Goal: Task Accomplishment & Management: Use online tool/utility

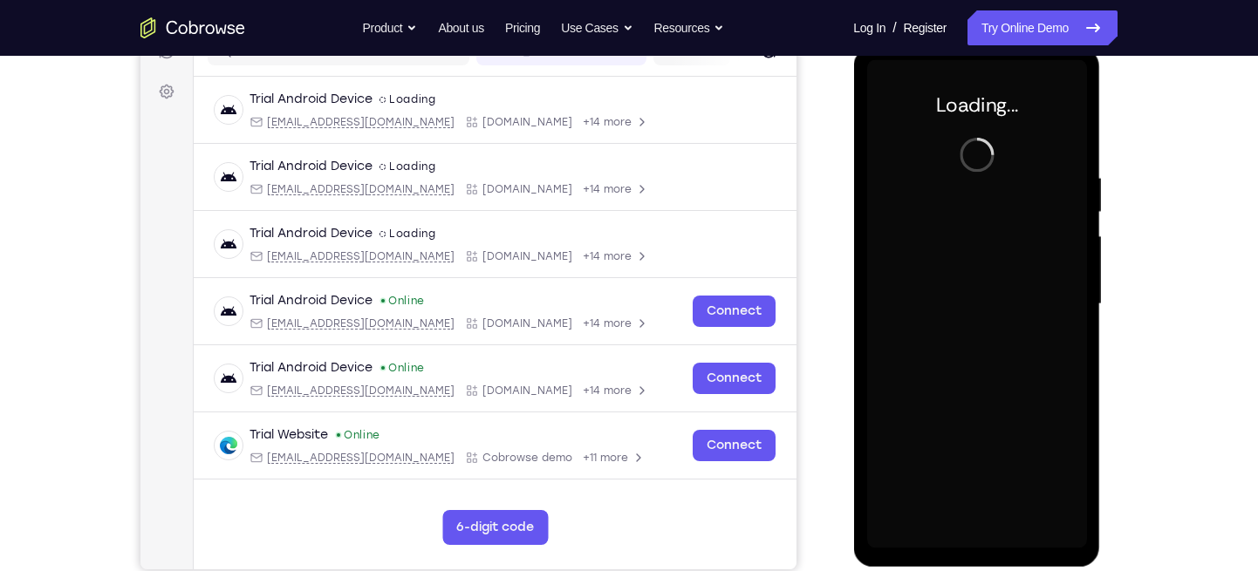
scroll to position [241, 0]
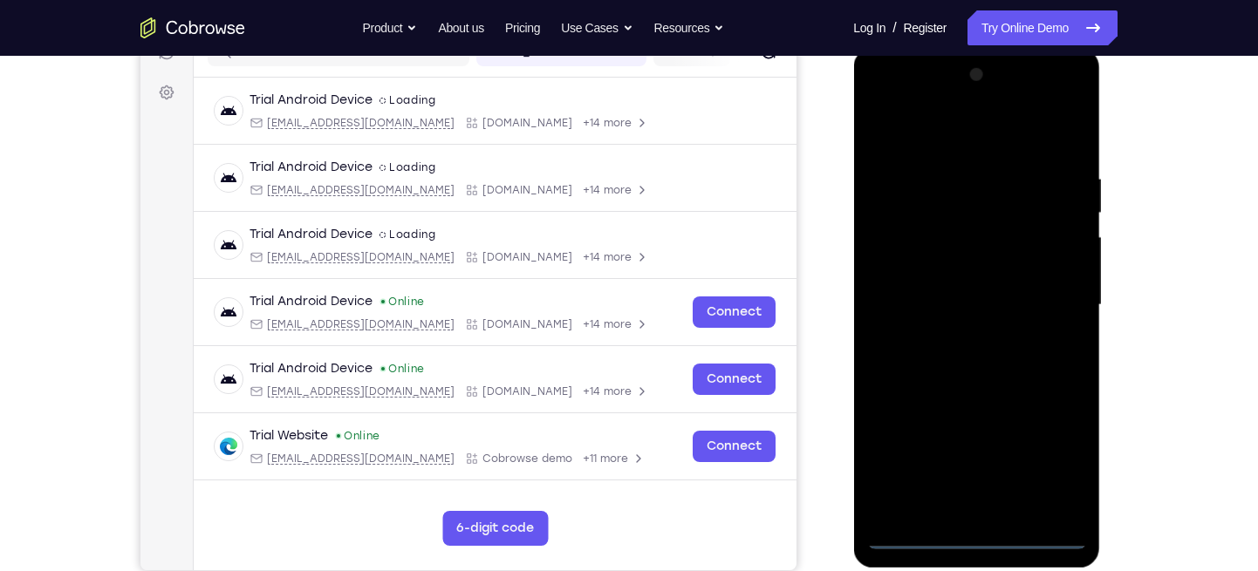
click at [976, 527] on div at bounding box center [976, 305] width 220 height 488
click at [976, 535] on div at bounding box center [976, 305] width 220 height 488
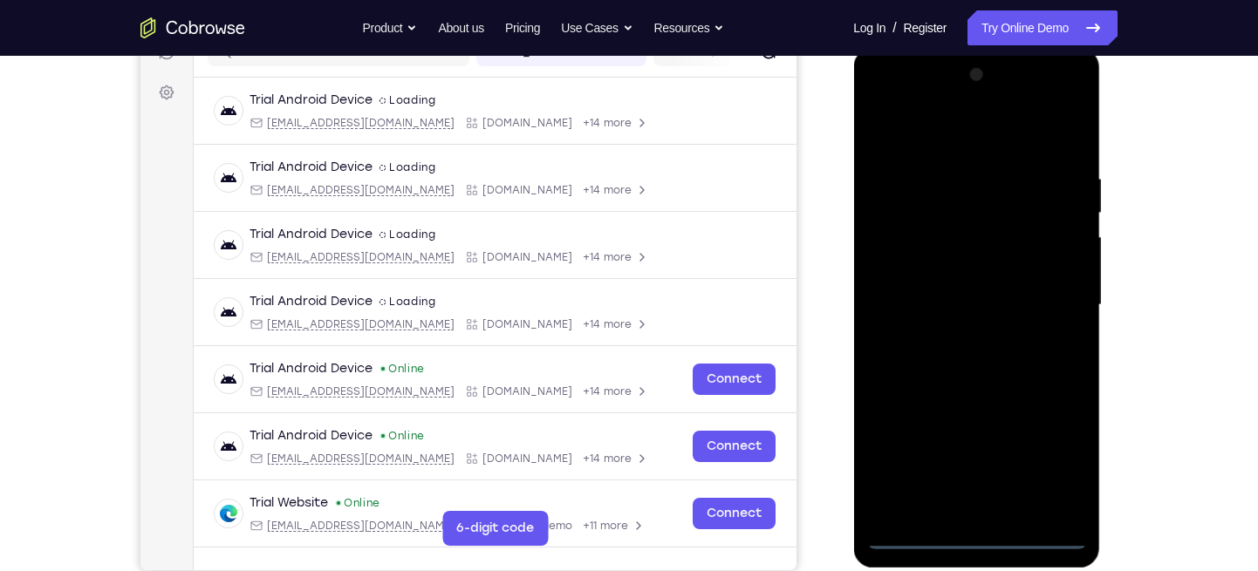
click at [976, 535] on div at bounding box center [976, 305] width 220 height 488
click at [1057, 453] on div at bounding box center [976, 305] width 220 height 488
click at [888, 104] on div at bounding box center [976, 305] width 220 height 488
click at [1050, 315] on div at bounding box center [976, 305] width 220 height 488
click at [958, 338] on div at bounding box center [976, 305] width 220 height 488
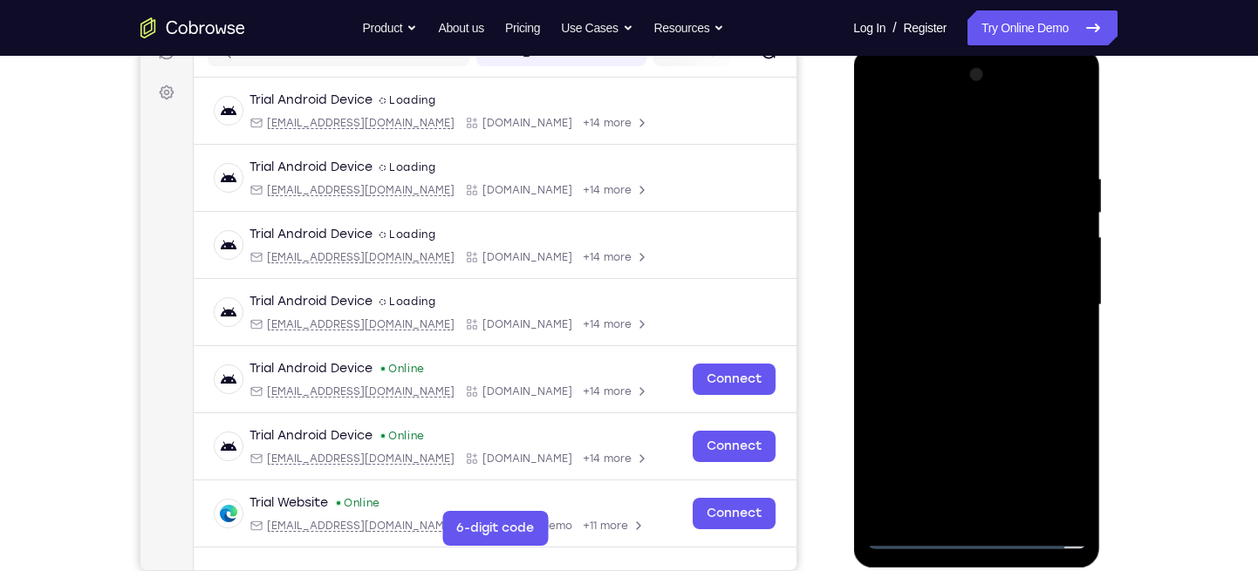
click at [924, 283] on div at bounding box center [976, 305] width 220 height 488
click at [911, 233] on div at bounding box center [976, 305] width 220 height 488
click at [938, 231] on div at bounding box center [976, 305] width 220 height 488
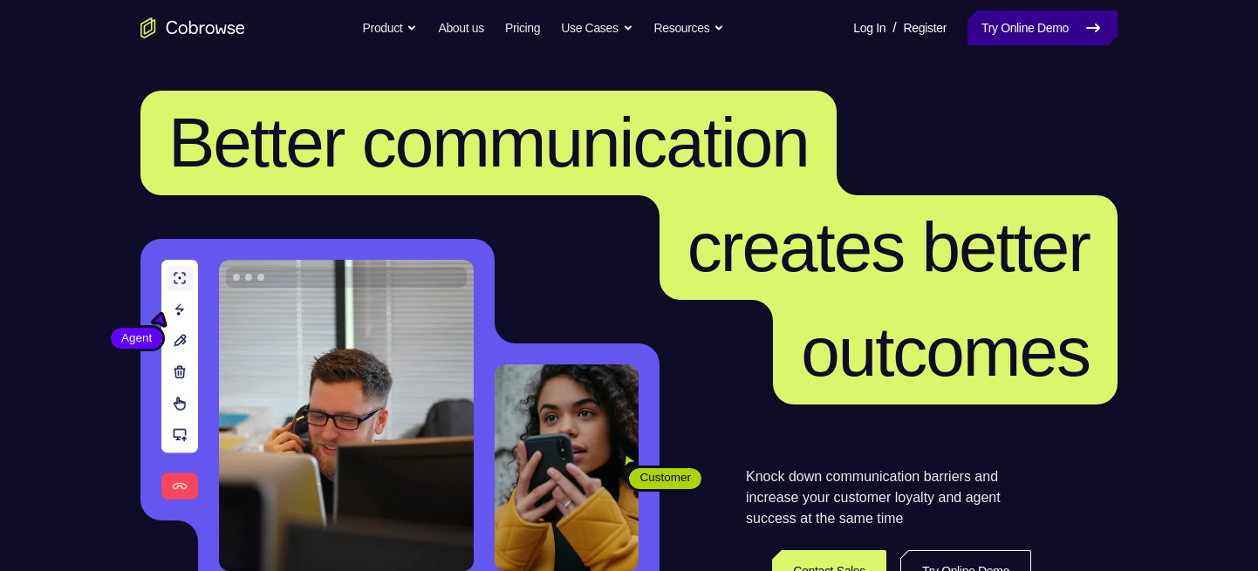
click at [1012, 34] on link "Try Online Demo" at bounding box center [1042, 27] width 150 height 35
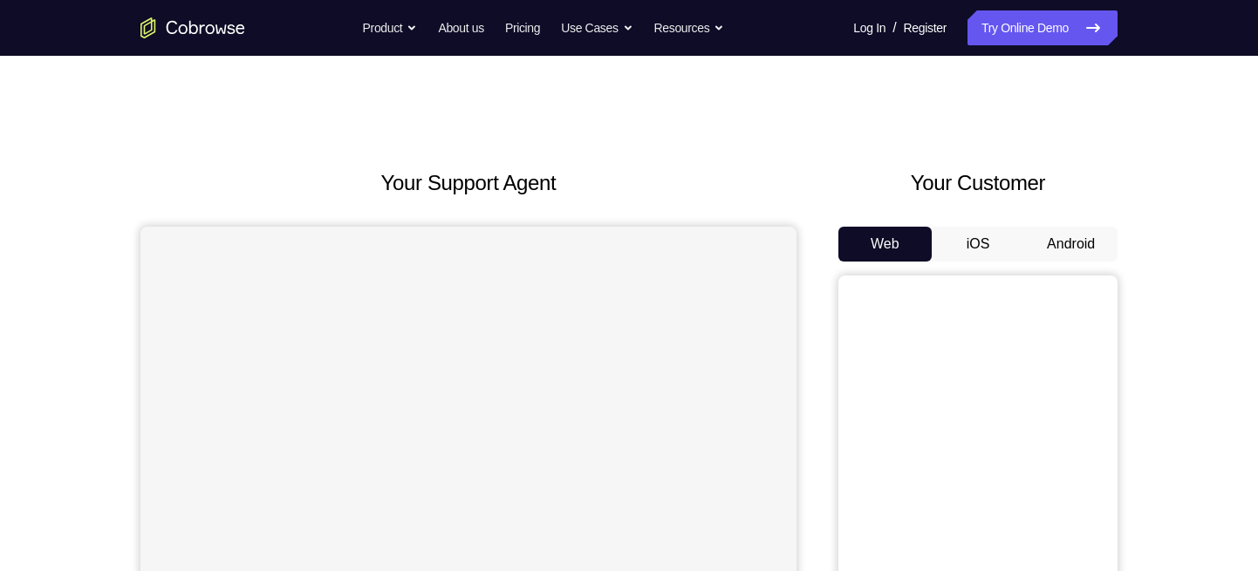
click at [1065, 238] on button "Android" at bounding box center [1070, 244] width 93 height 35
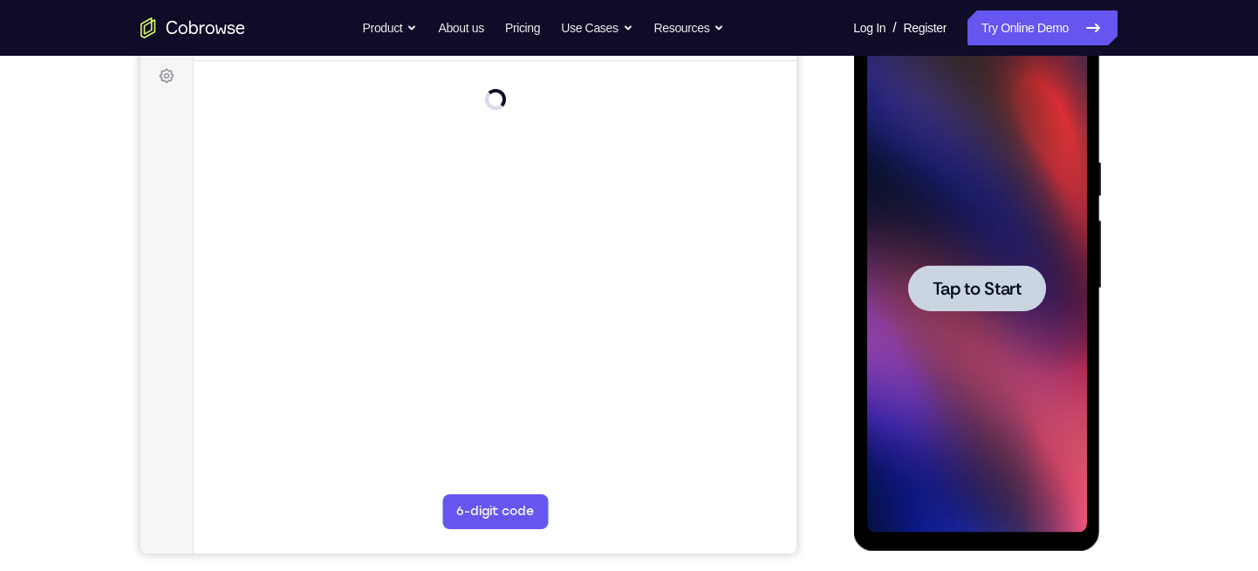
scroll to position [258, 0]
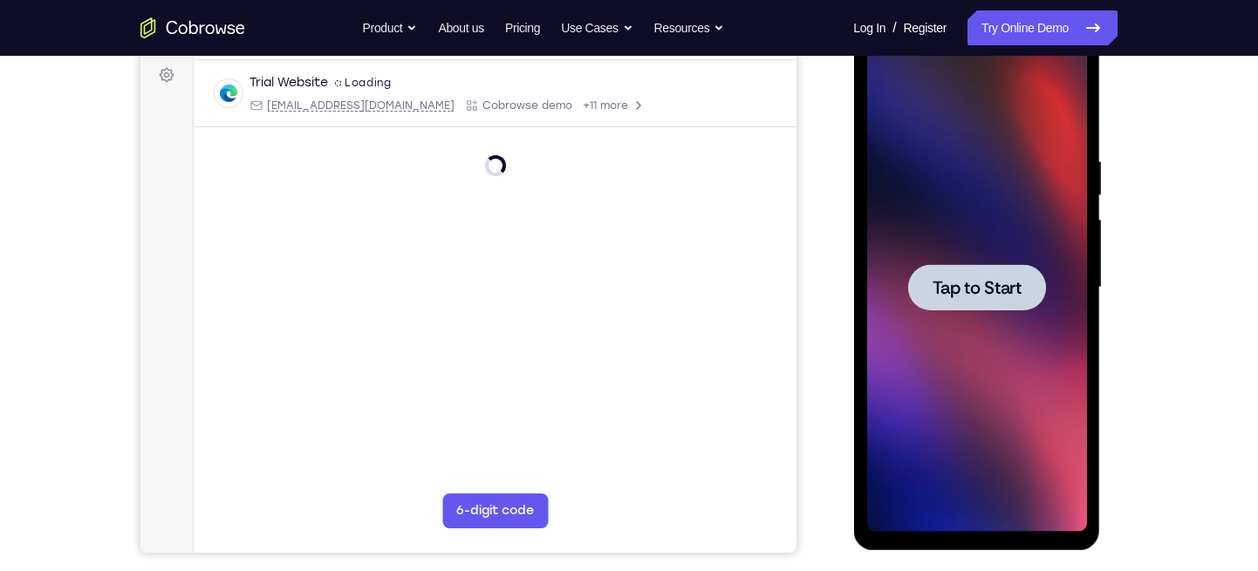
click at [1017, 269] on div at bounding box center [976, 287] width 138 height 46
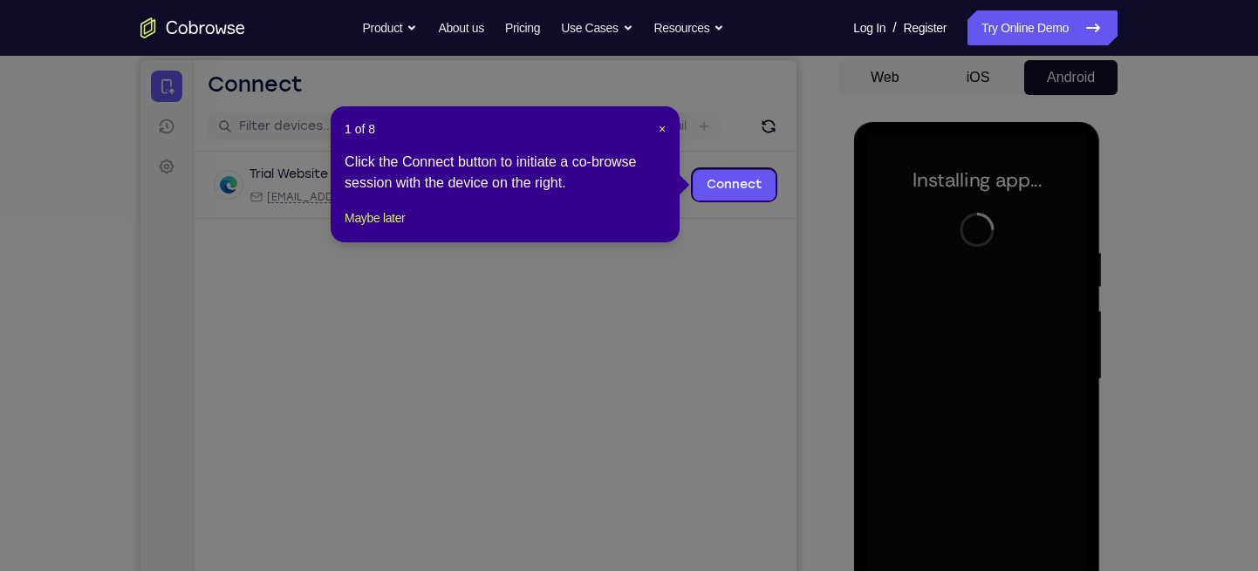
scroll to position [166, 0]
click at [659, 130] on span "×" at bounding box center [661, 130] width 7 height 14
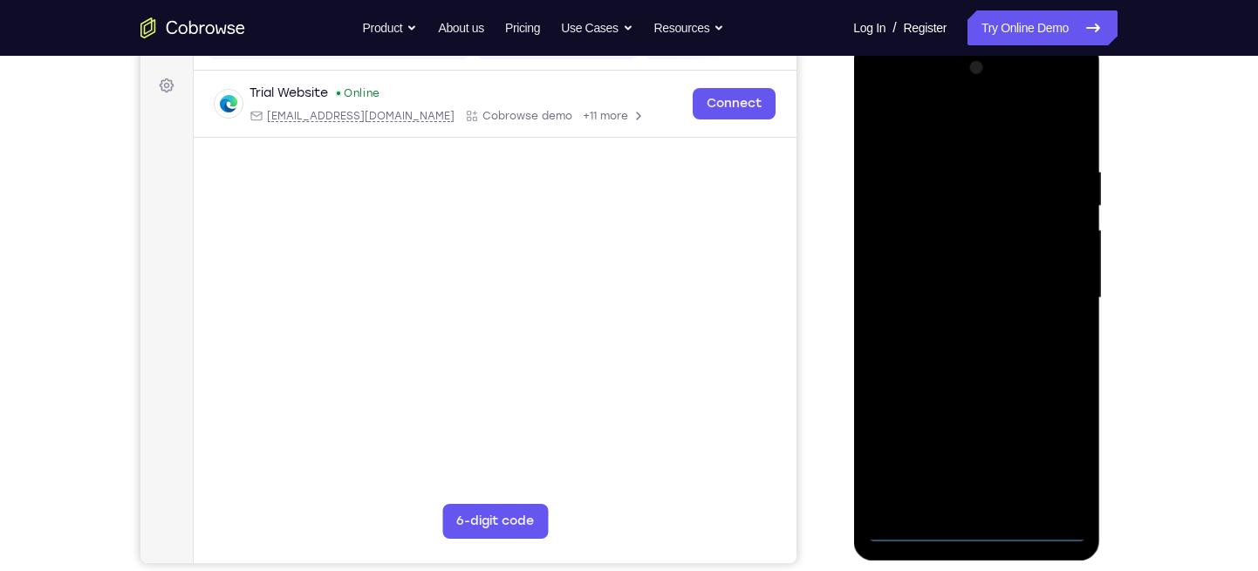
scroll to position [249, 0]
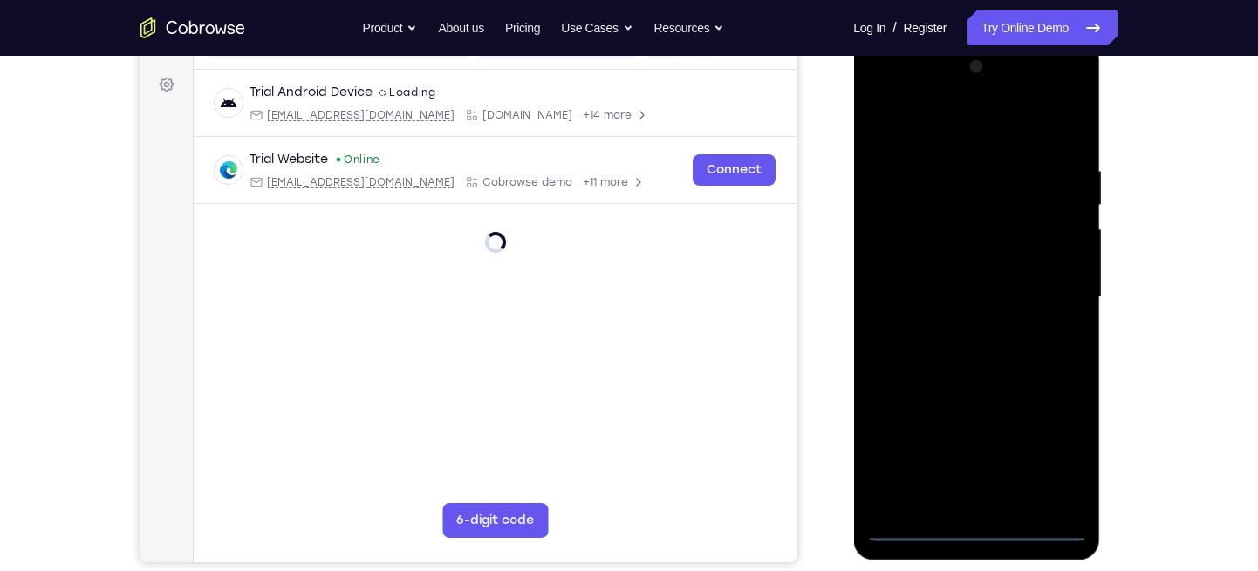
click at [971, 523] on div at bounding box center [976, 297] width 220 height 488
click at [1054, 440] on div at bounding box center [976, 297] width 220 height 488
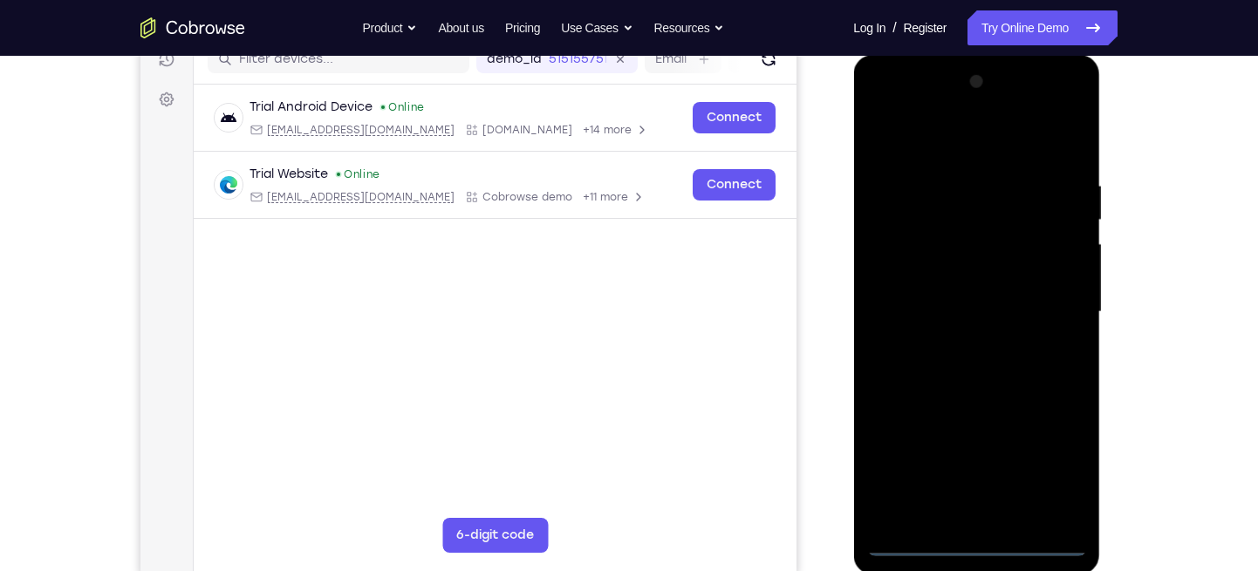
scroll to position [233, 0]
click at [887, 104] on div at bounding box center [976, 313] width 220 height 488
click at [1052, 306] on div at bounding box center [976, 313] width 220 height 488
click at [951, 344] on div at bounding box center [976, 313] width 220 height 488
click at [917, 297] on div at bounding box center [976, 313] width 220 height 488
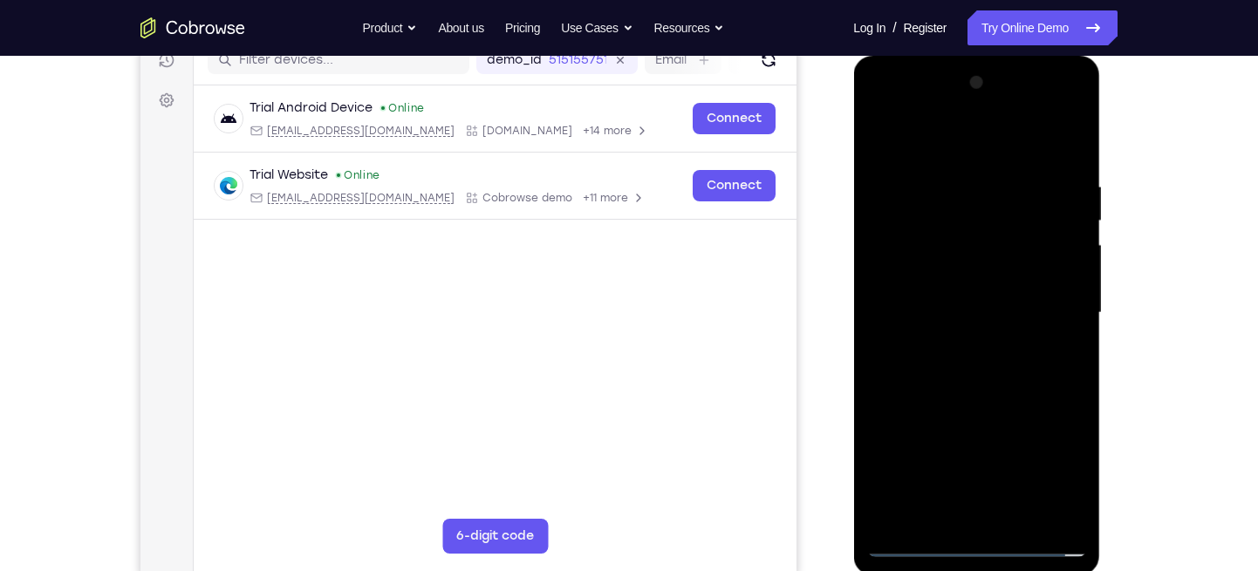
click at [922, 276] on div at bounding box center [976, 313] width 220 height 488
click at [905, 305] on div at bounding box center [976, 313] width 220 height 488
click at [910, 319] on div at bounding box center [976, 313] width 220 height 488
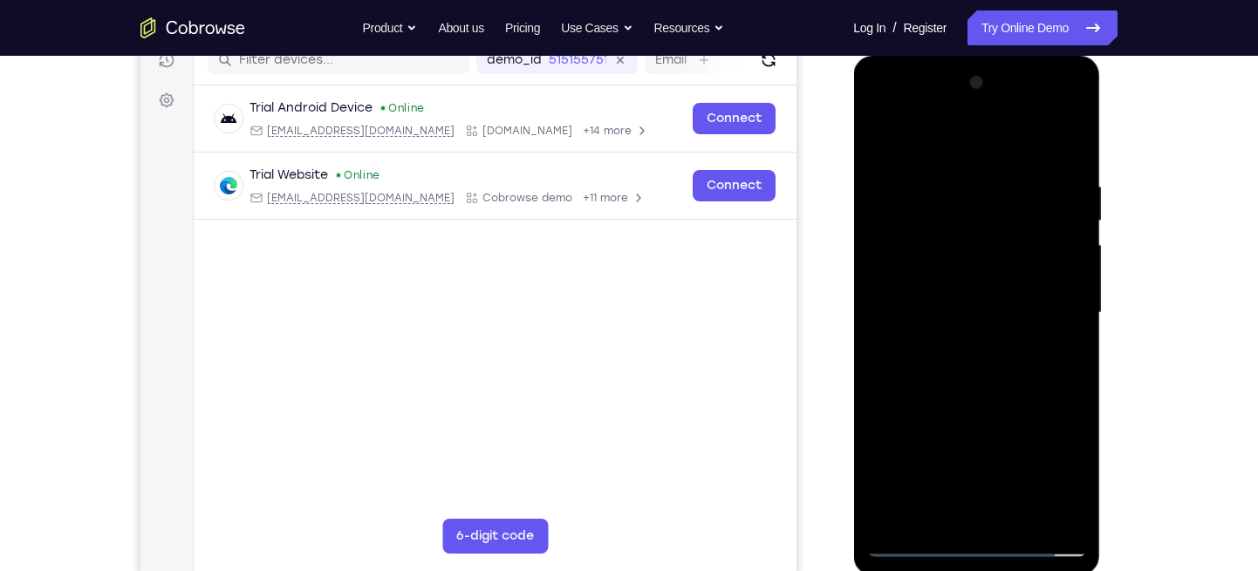
click at [977, 358] on div at bounding box center [976, 313] width 220 height 488
click at [1076, 167] on div at bounding box center [976, 313] width 220 height 488
click at [1050, 142] on div at bounding box center [976, 313] width 220 height 488
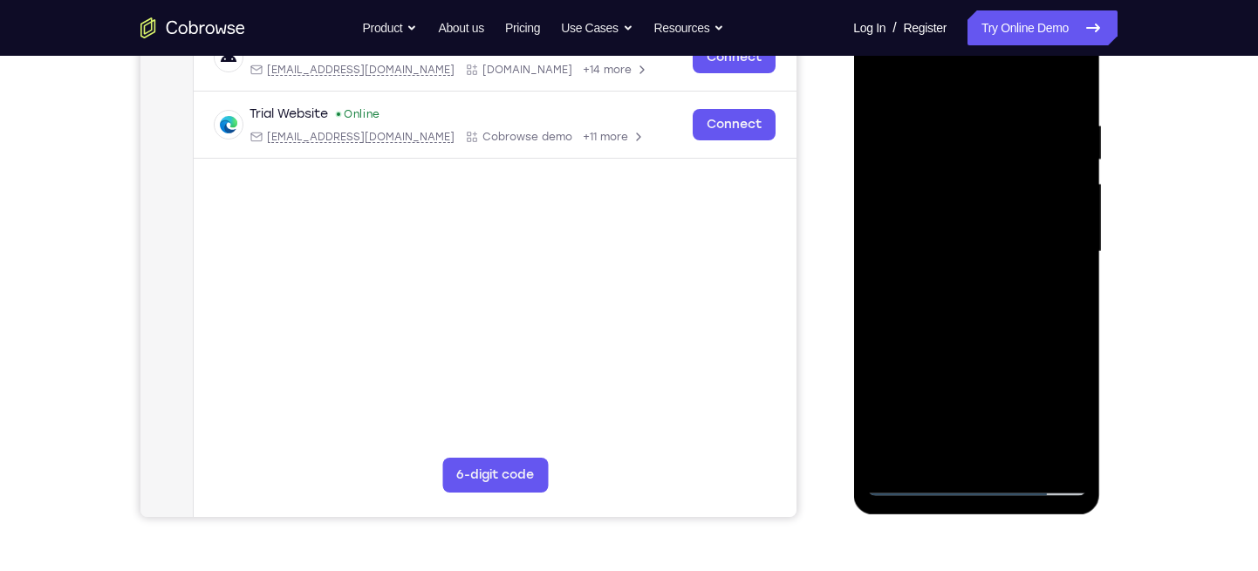
scroll to position [297, 0]
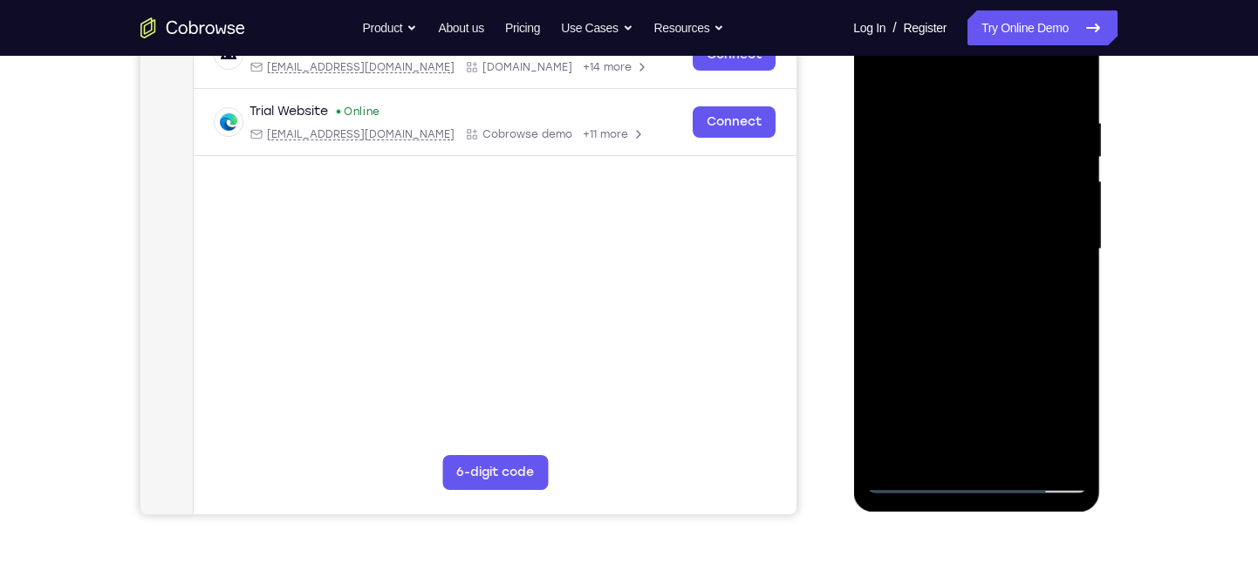
click at [1074, 288] on div at bounding box center [976, 249] width 220 height 488
click at [1074, 293] on div at bounding box center [976, 249] width 220 height 488
drag, startPoint x: 995, startPoint y: 310, endPoint x: 1002, endPoint y: 270, distance: 40.7
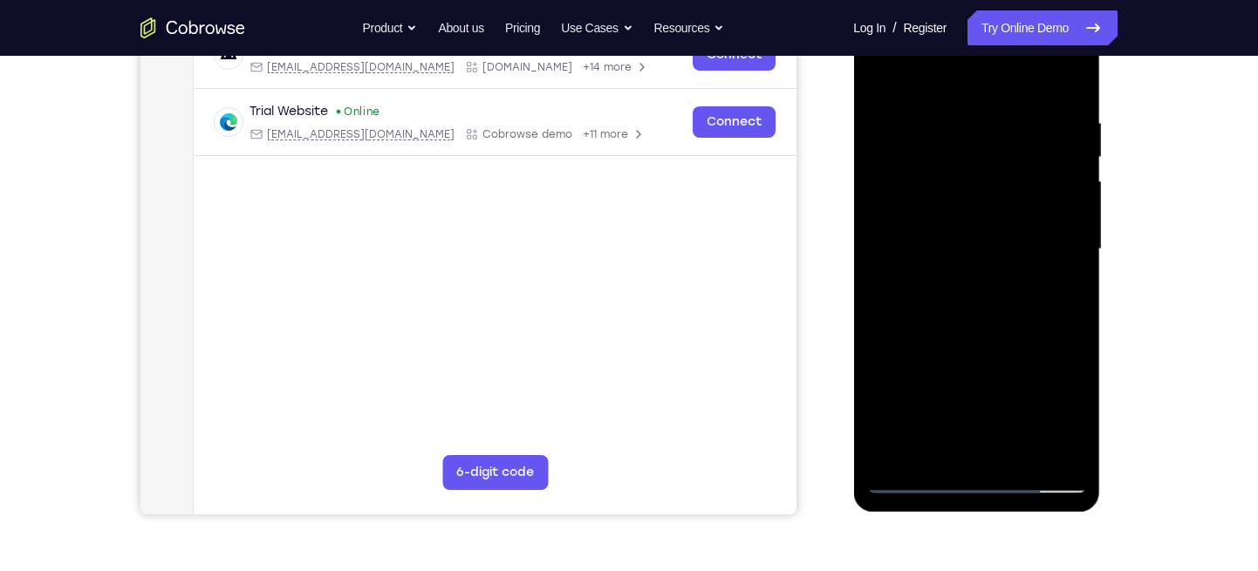
click at [1002, 270] on div at bounding box center [976, 249] width 220 height 488
click at [1019, 447] on div at bounding box center [976, 249] width 220 height 488
click at [985, 337] on div at bounding box center [976, 249] width 220 height 488
click at [1005, 249] on div at bounding box center [976, 249] width 220 height 488
click at [965, 382] on div at bounding box center [976, 249] width 220 height 488
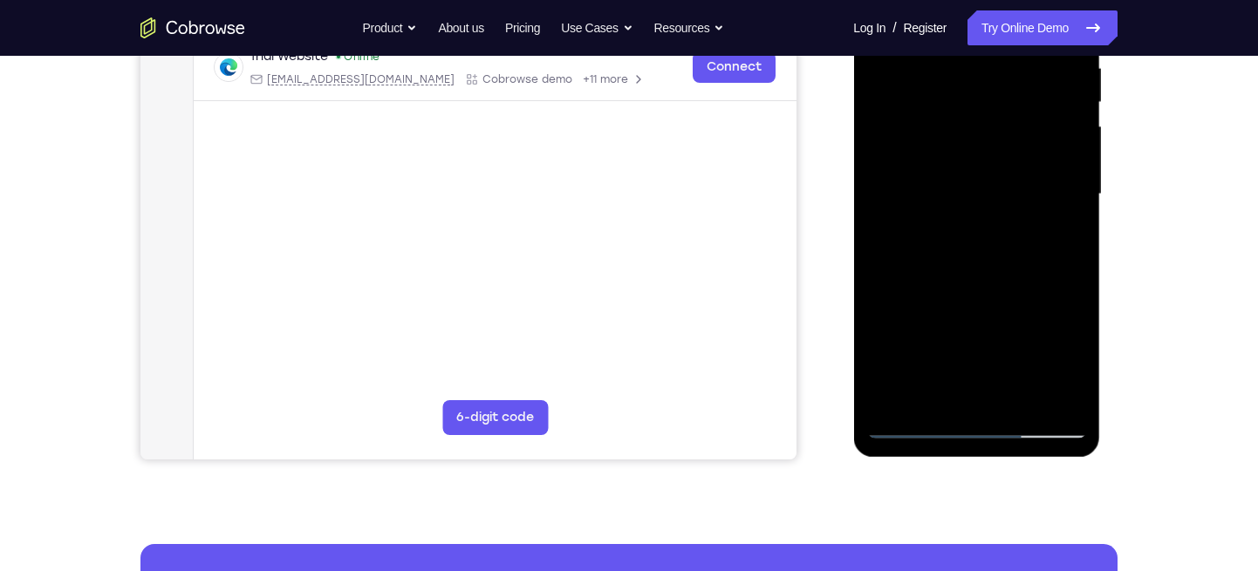
scroll to position [349, 0]
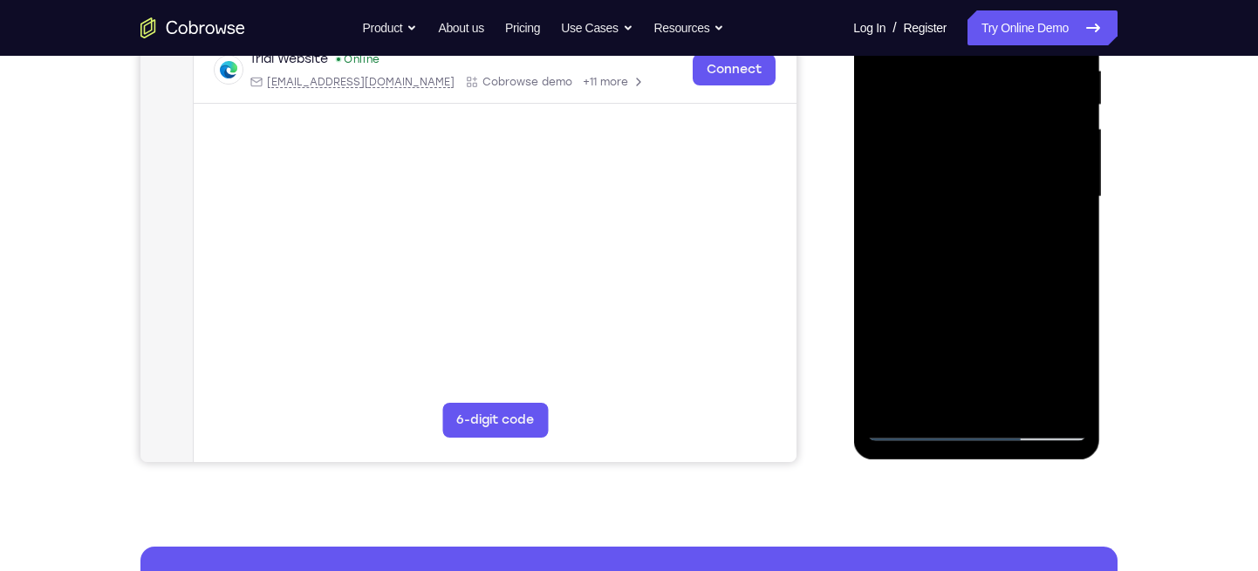
click at [917, 431] on div at bounding box center [976, 197] width 220 height 488
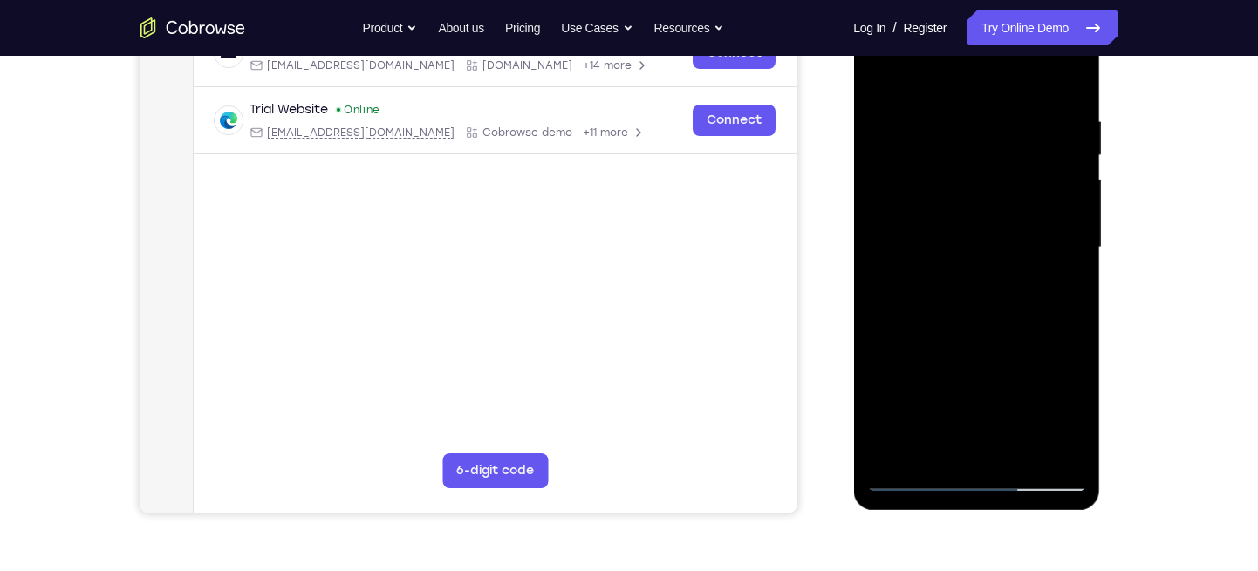
scroll to position [301, 0]
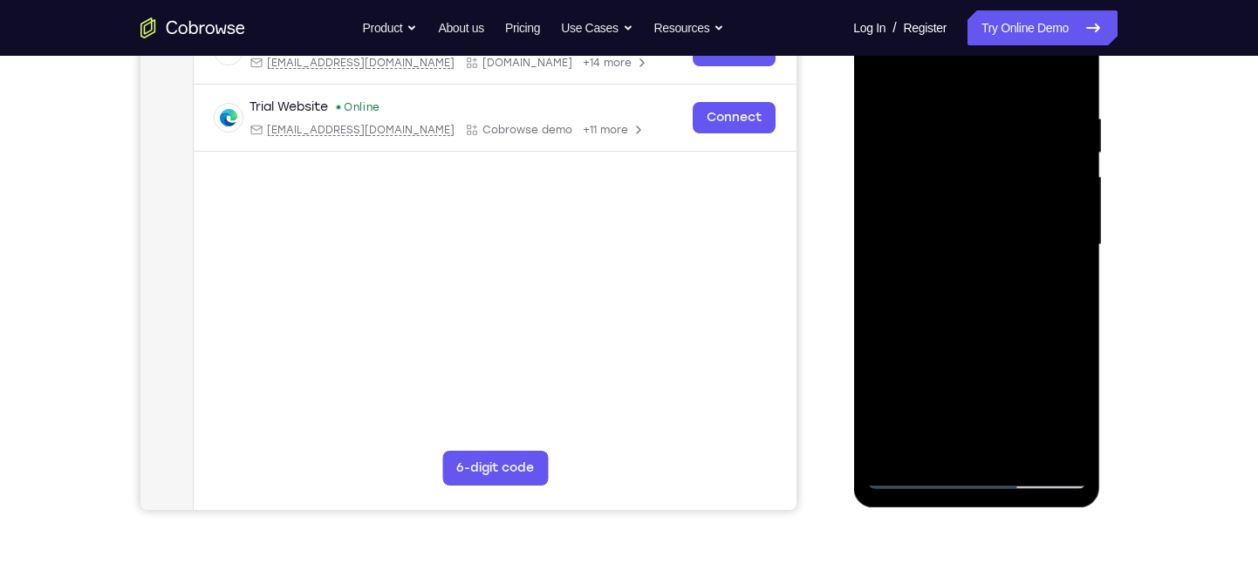
click at [883, 73] on div at bounding box center [976, 245] width 220 height 488
click at [890, 69] on div at bounding box center [976, 245] width 220 height 488
drag, startPoint x: 963, startPoint y: 168, endPoint x: 982, endPoint y: 92, distance: 78.3
click at [982, 92] on div at bounding box center [976, 245] width 220 height 488
drag, startPoint x: 968, startPoint y: 246, endPoint x: 1005, endPoint y: 156, distance: 97.3
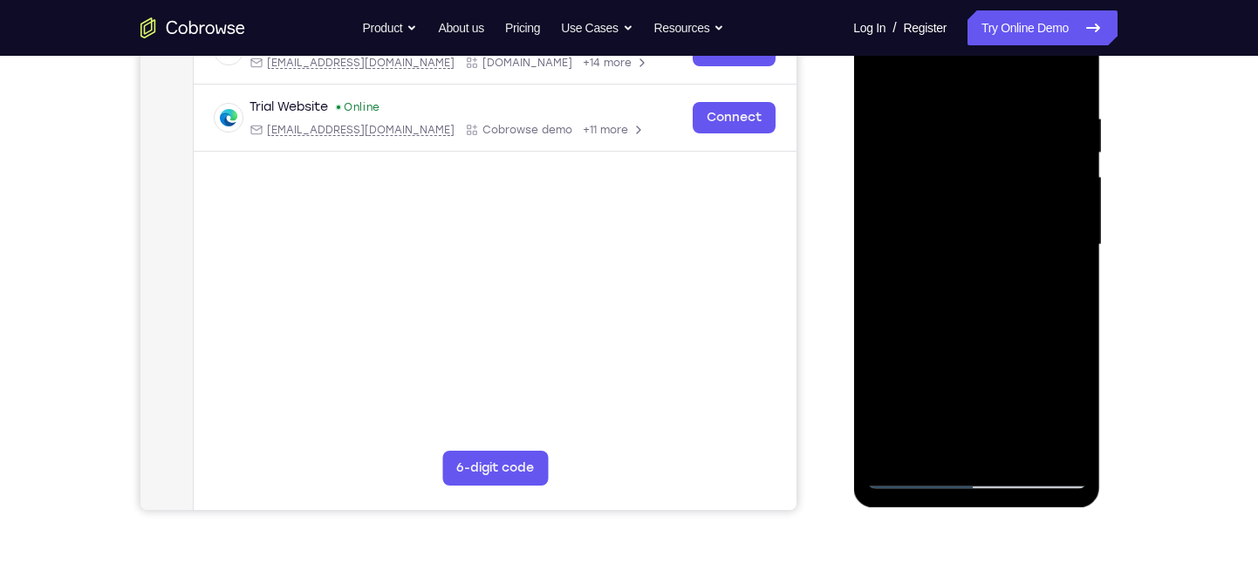
click at [1005, 156] on div at bounding box center [976, 245] width 220 height 488
drag, startPoint x: 991, startPoint y: 284, endPoint x: 1008, endPoint y: 183, distance: 102.7
click at [1008, 183] on div at bounding box center [976, 245] width 220 height 488
drag, startPoint x: 999, startPoint y: 248, endPoint x: 1042, endPoint y: 126, distance: 129.6
click at [1042, 126] on div at bounding box center [976, 245] width 220 height 488
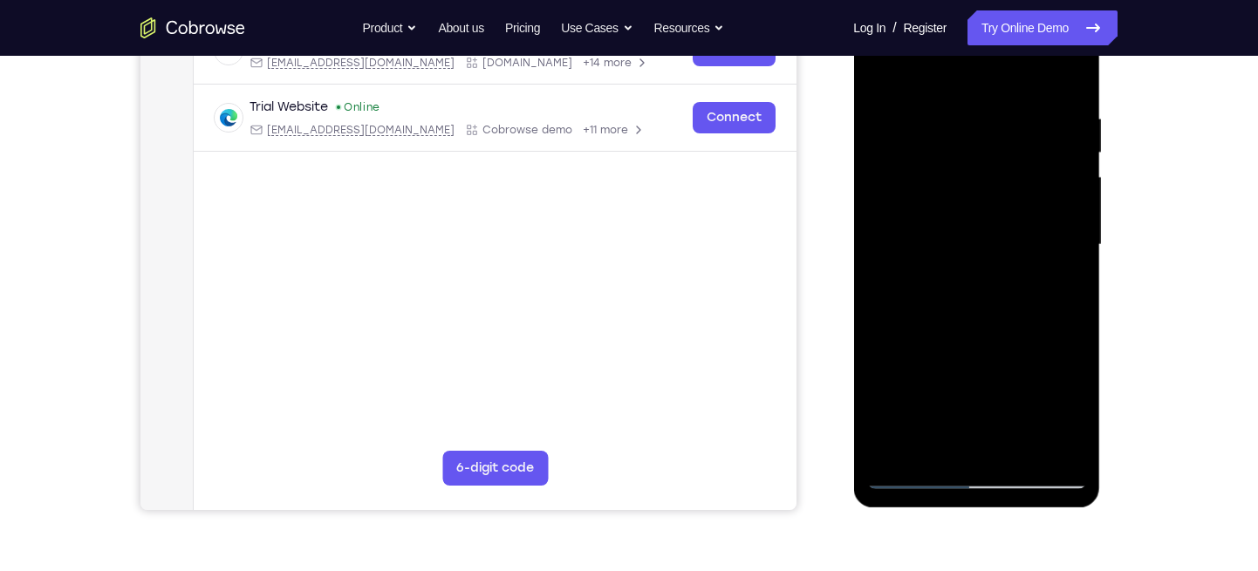
click at [895, 451] on div at bounding box center [976, 245] width 220 height 488
click at [958, 112] on div at bounding box center [976, 245] width 220 height 488
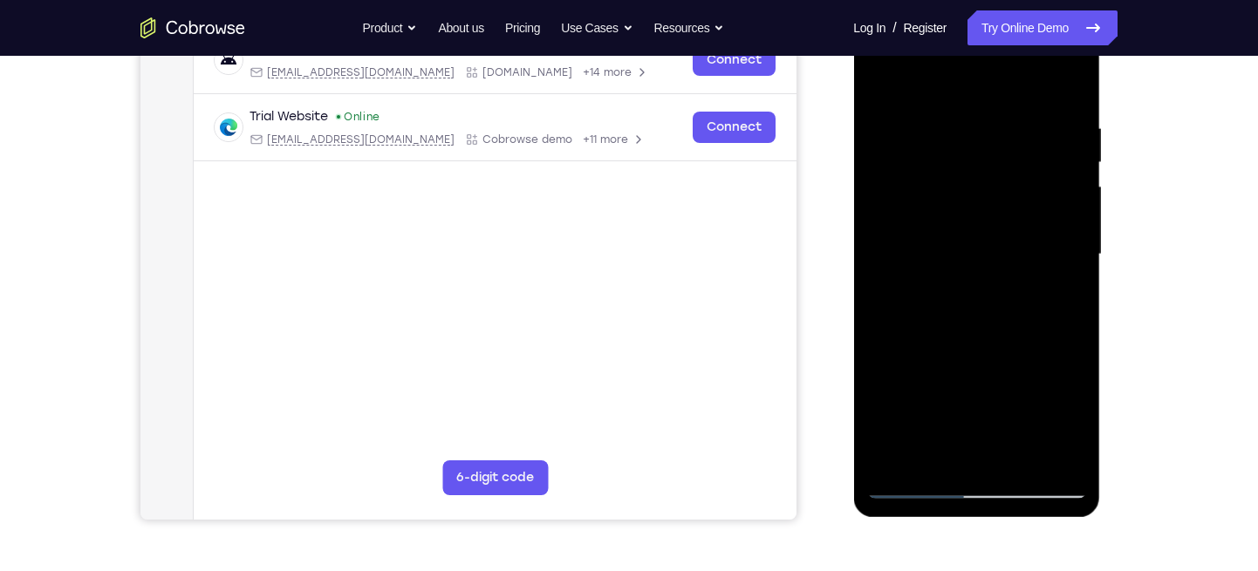
scroll to position [292, 0]
click at [1064, 135] on div at bounding box center [976, 254] width 220 height 488
click at [1057, 127] on div at bounding box center [976, 254] width 220 height 488
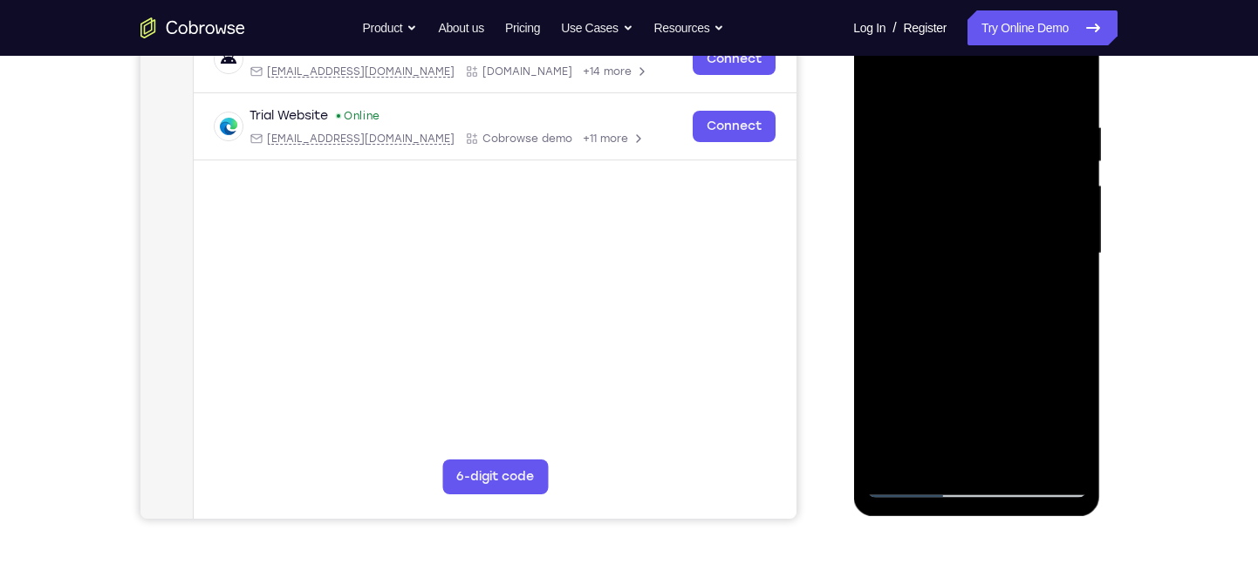
click at [1057, 127] on div at bounding box center [976, 254] width 220 height 488
click at [1040, 183] on div at bounding box center [976, 254] width 220 height 488
click at [1048, 145] on div at bounding box center [976, 254] width 220 height 488
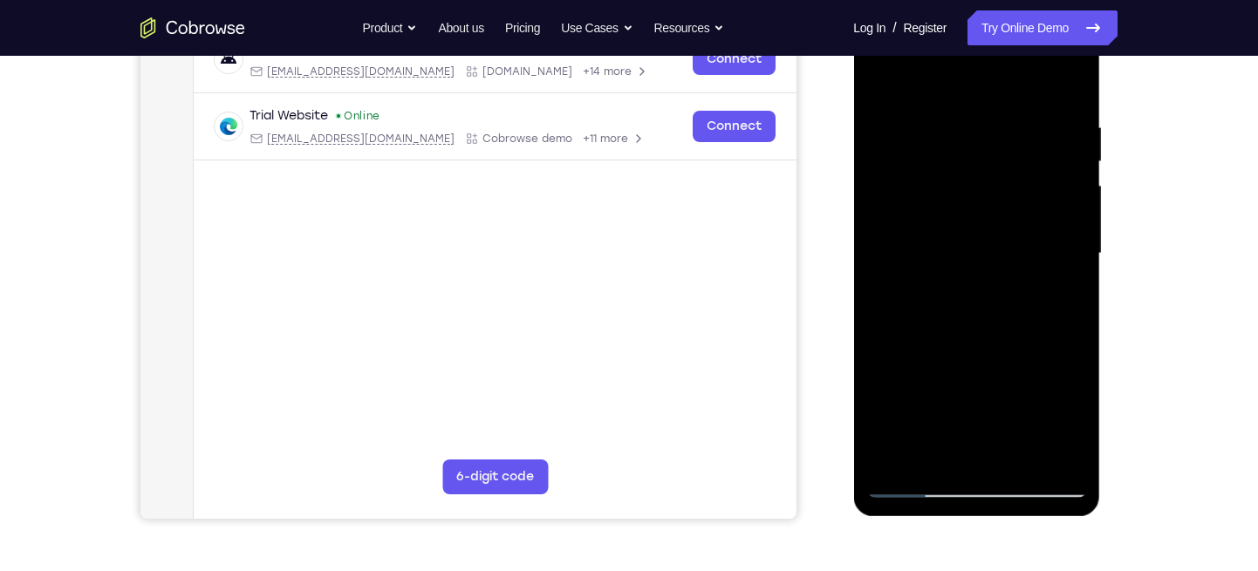
click at [1059, 183] on div at bounding box center [976, 254] width 220 height 488
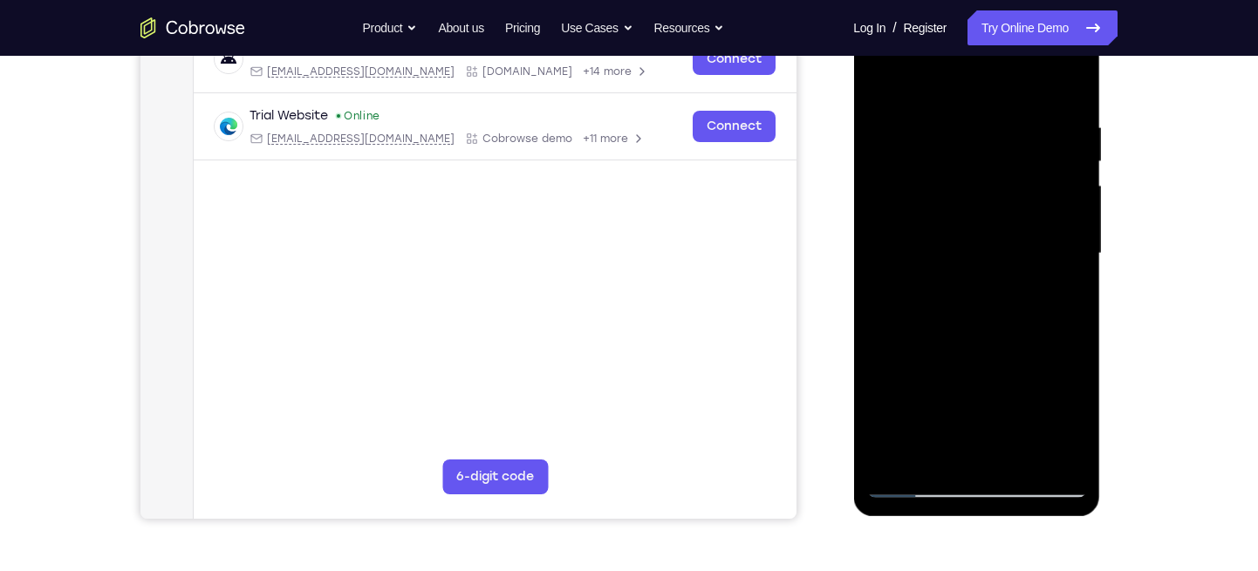
click at [1060, 151] on div at bounding box center [976, 254] width 220 height 488
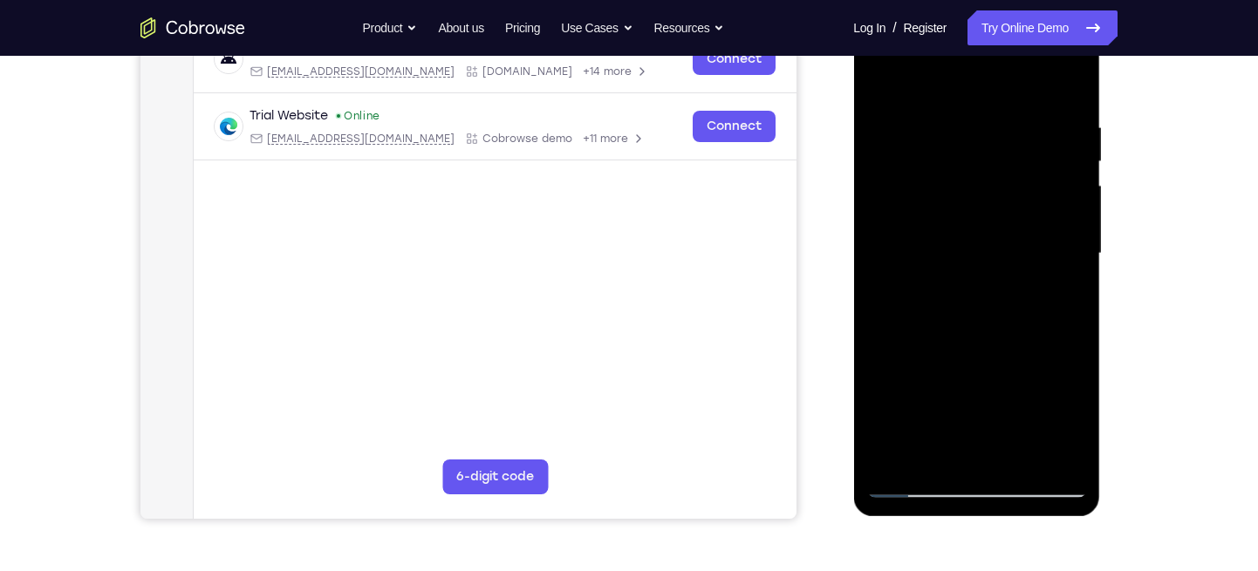
click at [1060, 151] on div at bounding box center [976, 254] width 220 height 488
click at [1067, 128] on div at bounding box center [976, 254] width 220 height 488
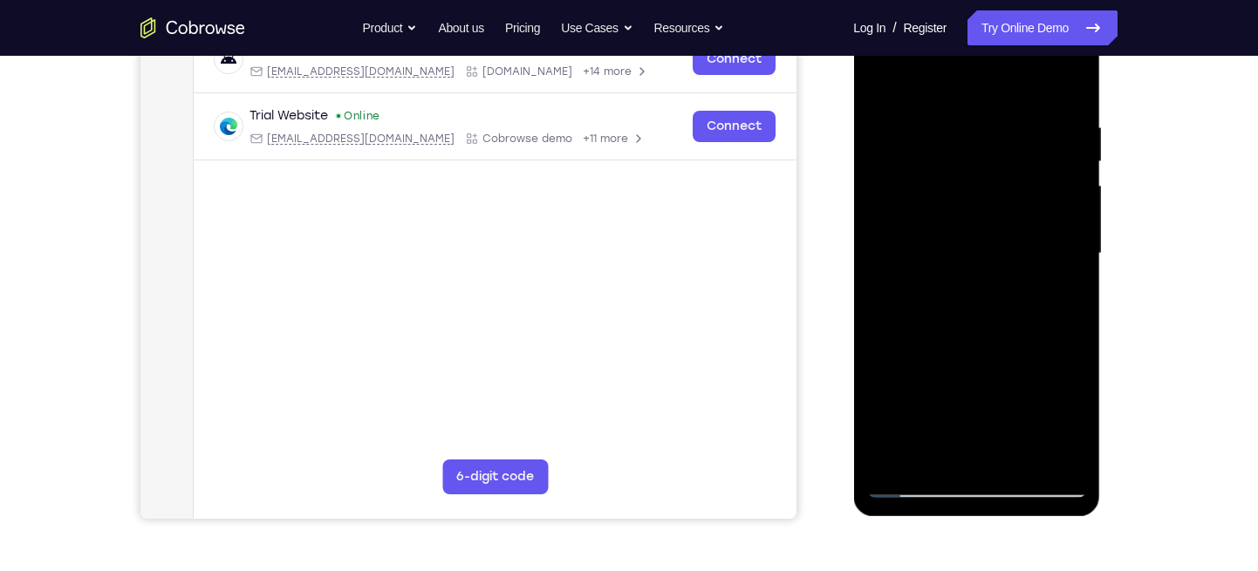
click at [1067, 128] on div at bounding box center [976, 254] width 220 height 488
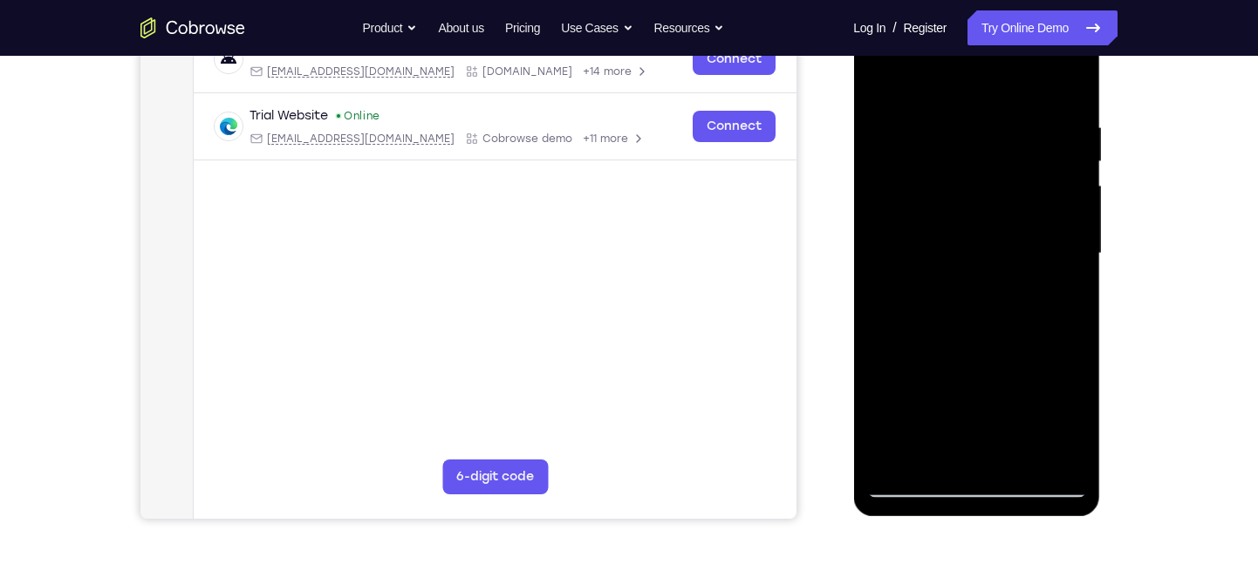
click at [1066, 128] on div at bounding box center [976, 254] width 220 height 488
